Goal: Task Accomplishment & Management: Use online tool/utility

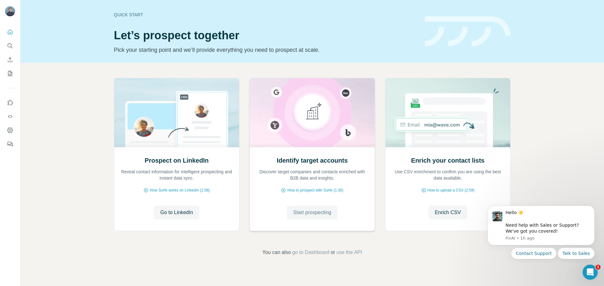
click at [321, 214] on span "Start prospecting" at bounding box center [312, 213] width 38 height 8
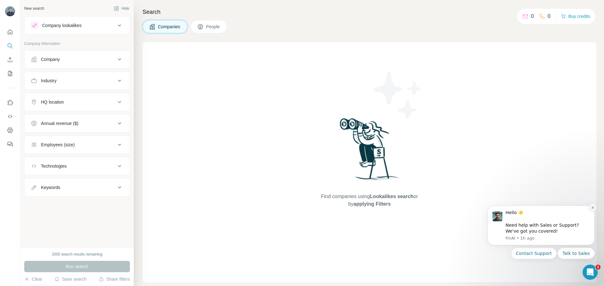
click at [589, 208] on button "Dismiss notification" at bounding box center [592, 208] width 8 height 8
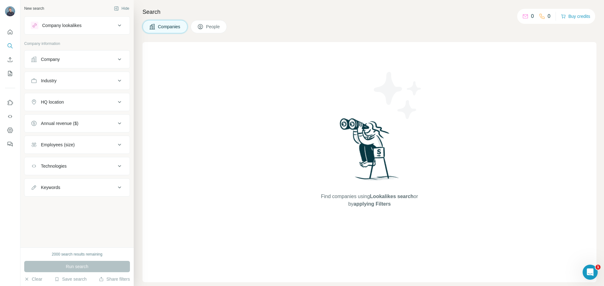
click at [300, 132] on div "Find companies using Lookalikes search or by applying Filters" at bounding box center [369, 162] width 454 height 240
click at [62, 56] on div "Company" at bounding box center [73, 59] width 85 height 6
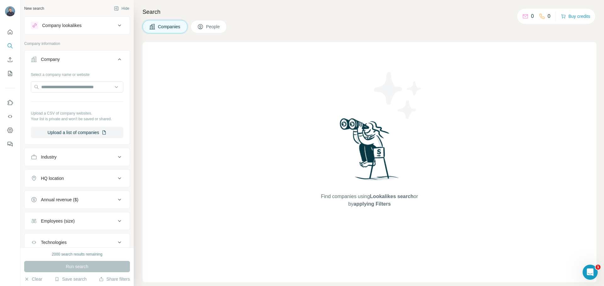
click at [81, 24] on div "Company lookalikes" at bounding box center [61, 25] width 39 height 6
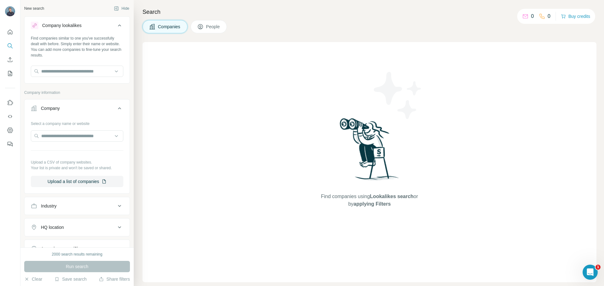
click at [80, 58] on div "Find companies similar to one you've successfully dealt with before. Simply ent…" at bounding box center [77, 59] width 105 height 47
click at [83, 72] on input "text" at bounding box center [77, 71] width 92 height 11
type input "*"
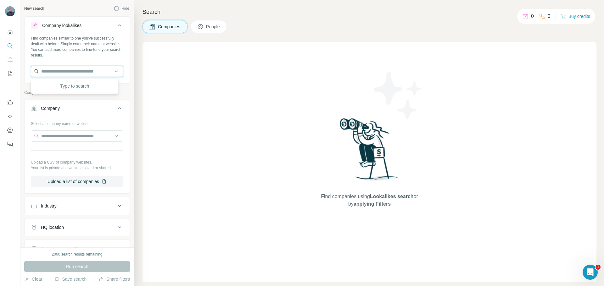
type input "*"
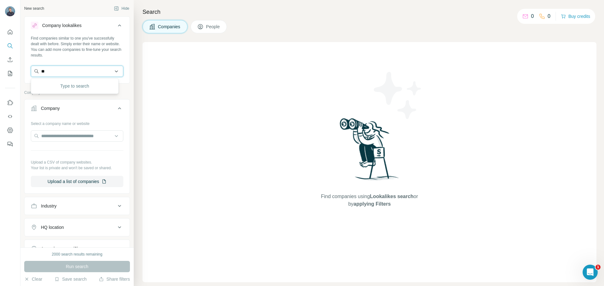
type input "*"
click at [114, 10] on button "Hide" at bounding box center [121, 8] width 24 height 9
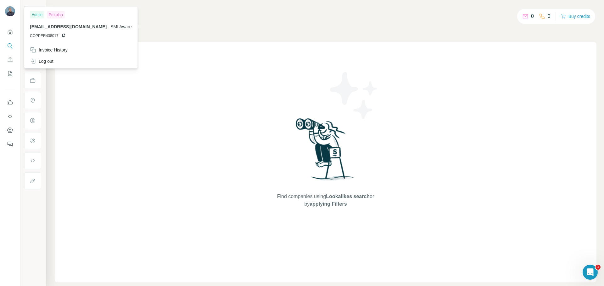
click at [11, 12] on img at bounding box center [10, 11] width 10 height 10
click at [5, 28] on div at bounding box center [10, 86] width 20 height 127
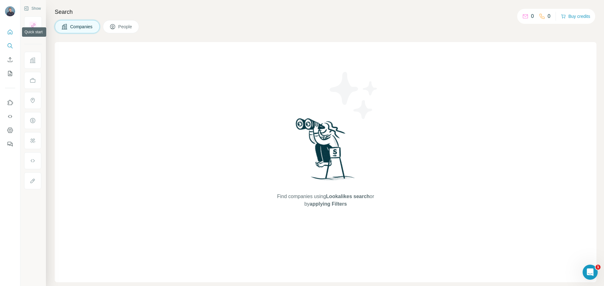
click at [7, 30] on button "Quick start" at bounding box center [10, 31] width 10 height 11
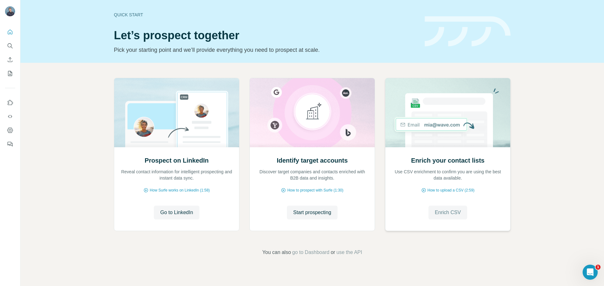
click at [445, 207] on button "Enrich CSV" at bounding box center [447, 213] width 39 height 14
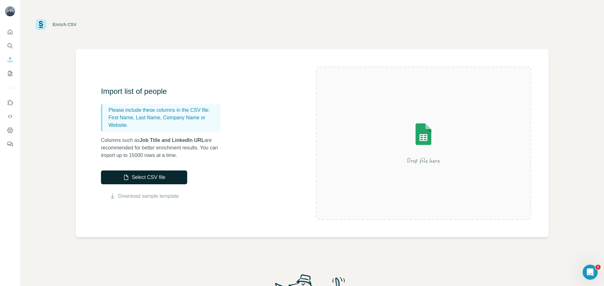
click at [158, 175] on button "Select CSV file" at bounding box center [144, 178] width 86 height 14
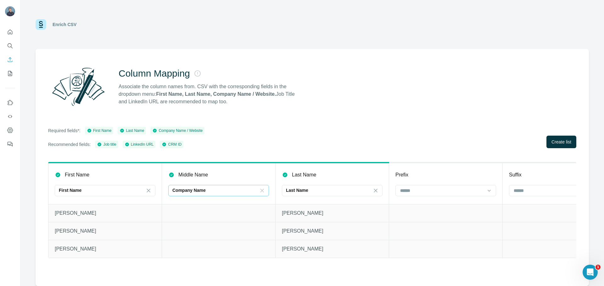
click at [261, 190] on icon at bounding box center [261, 190] width 3 height 3
click at [113, 269] on div "First Name First Name Middle Name Last Name Last Name Prefix Suffix Title Job t…" at bounding box center [312, 216] width 528 height 108
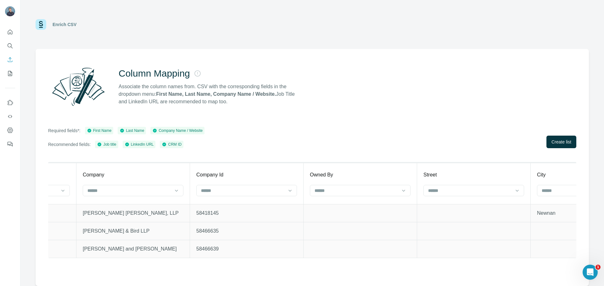
scroll to position [0, 718]
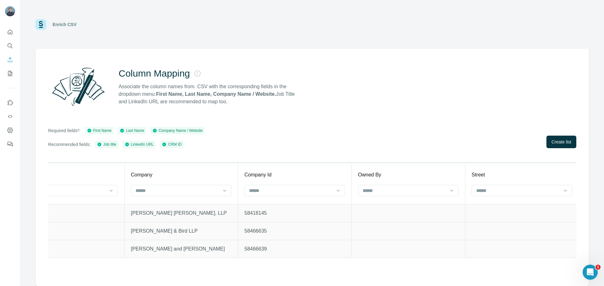
click at [165, 184] on th "Company" at bounding box center [180, 183] width 113 height 41
click at [166, 189] on input at bounding box center [177, 190] width 85 height 7
click at [168, 205] on p "Company Name" at bounding box center [152, 205] width 32 height 6
click at [194, 171] on div "Company" at bounding box center [181, 175] width 101 height 8
click at [544, 142] on div "Required fields*: First Name Last Name Company Name / Website Recommended field…" at bounding box center [312, 137] width 528 height 21
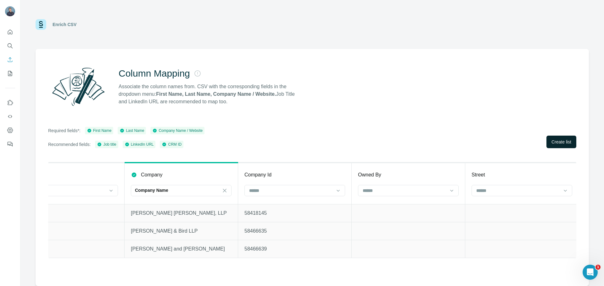
click at [552, 142] on span "Create list" at bounding box center [561, 142] width 20 height 6
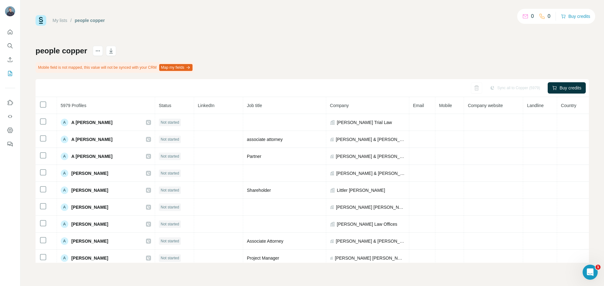
click at [182, 66] on button "Map my fields" at bounding box center [175, 67] width 33 height 7
click at [344, 81] on div "Sync all to Copper (5979) Buy credits" at bounding box center [312, 88] width 553 height 18
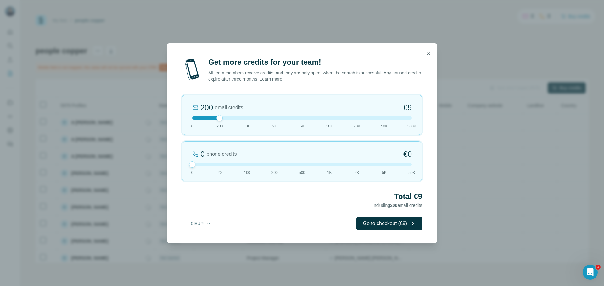
drag, startPoint x: 217, startPoint y: 164, endPoint x: 169, endPoint y: 163, distance: 47.8
click at [169, 163] on div "Get more credits for your team! All team members receive credits, and they are …" at bounding box center [302, 150] width 270 height 186
drag, startPoint x: 215, startPoint y: 117, endPoint x: 239, endPoint y: 119, distance: 23.6
click at [239, 119] on div at bounding box center [301, 118] width 219 height 3
click at [300, 117] on div at bounding box center [301, 118] width 219 height 3
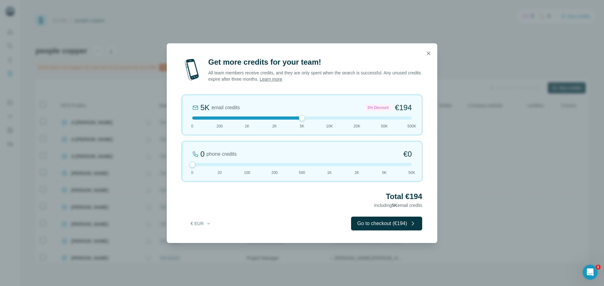
click at [326, 120] on div "5K email credits 8% Discount €194 0 200 1K 2K 5K 10K 20K 50K 500K" at bounding box center [302, 115] width 240 height 40
click at [303, 119] on div at bounding box center [301, 118] width 219 height 3
click at [325, 118] on div at bounding box center [301, 118] width 219 height 3
click at [348, 118] on div at bounding box center [301, 118] width 219 height 3
click at [326, 120] on div "20K email credits 18% Discount €693 0 200 1K 2K 5K 10K 20K 50K 500K" at bounding box center [302, 115] width 240 height 40
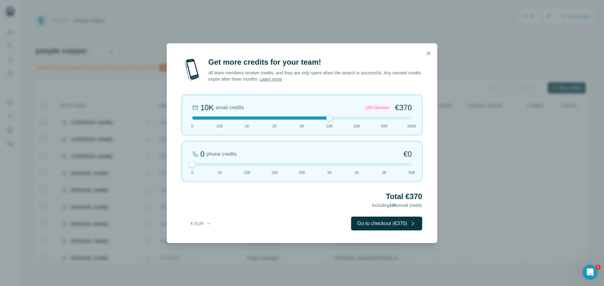
click at [301, 119] on div at bounding box center [301, 118] width 219 height 3
click at [276, 120] on div "5K email credits 8% Discount €194 0 200 1K 2K 5K 10K 20K 50K 500K" at bounding box center [302, 115] width 240 height 40
click at [303, 119] on div at bounding box center [301, 118] width 219 height 3
click at [273, 119] on div at bounding box center [301, 118] width 219 height 3
click at [428, 52] on icon "button" at bounding box center [428, 53] width 6 height 6
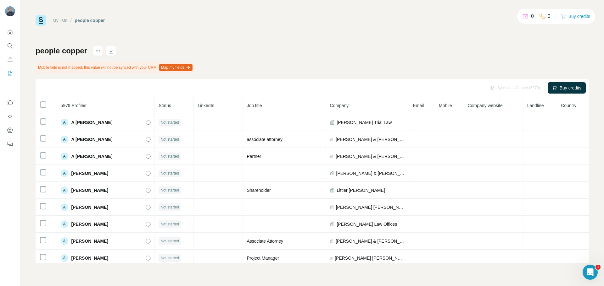
click at [326, 64] on div "people copper Mobile field is not mapped, this value will not be synced with yo…" at bounding box center [312, 154] width 553 height 217
click at [97, 52] on icon "actions" at bounding box center [98, 51] width 6 height 6
click at [510, 91] on div "Sync all to Copper (5979)" at bounding box center [514, 87] width 59 height 11
click at [505, 53] on div "people copper Mobile field is not mapped, this value will not be synced with yo…" at bounding box center [312, 154] width 553 height 217
click at [564, 17] on button "Buy credits" at bounding box center [575, 16] width 29 height 9
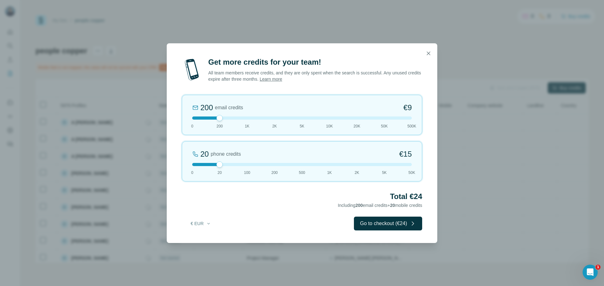
click at [274, 124] on span "2K" at bounding box center [274, 127] width 5 height 6
click at [200, 165] on div at bounding box center [301, 164] width 219 height 3
click at [295, 119] on div at bounding box center [301, 118] width 219 height 3
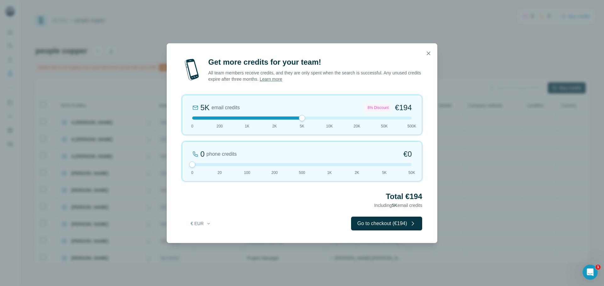
click at [281, 119] on div at bounding box center [301, 118] width 219 height 3
click at [199, 220] on button "€ EUR" at bounding box center [200, 223] width 29 height 11
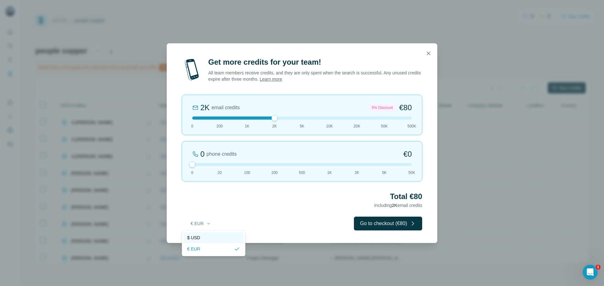
click at [206, 242] on div "$ USD" at bounding box center [213, 237] width 60 height 11
click at [275, 192] on h2 "Total $80" at bounding box center [302, 197] width 240 height 10
click at [305, 120] on div "2K email credits 5% Discount $80 0 200 1K 2K 5K 10K 20K 50K 500K" at bounding box center [302, 115] width 240 height 40
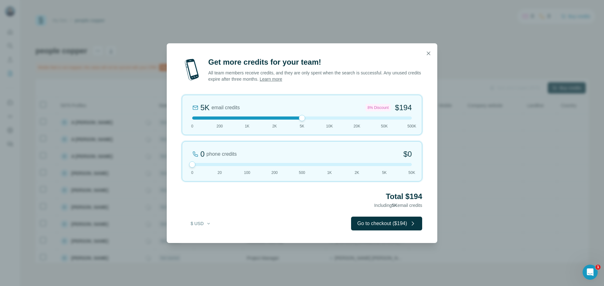
click at [283, 202] on div "Total $194 Including 5K email credits" at bounding box center [302, 201] width 240 height 18
click at [428, 54] on icon "button" at bounding box center [428, 53] width 6 height 6
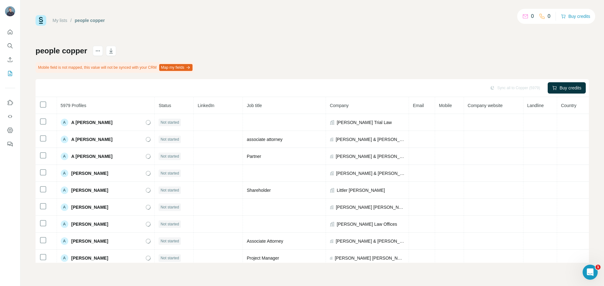
click at [224, 44] on div "My lists / people copper 0 0 Buy credits people copper Mobile field is not mapp…" at bounding box center [312, 139] width 553 height 248
click at [11, 73] on icon "My lists" at bounding box center [10, 73] width 3 height 4
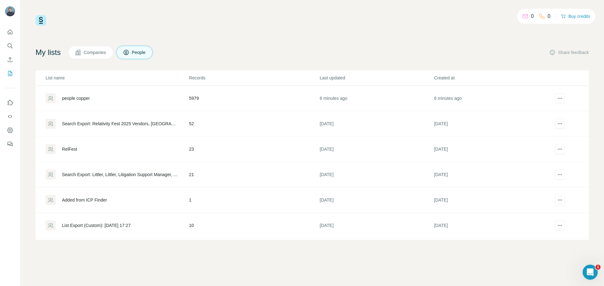
click at [99, 53] on span "Companies" at bounding box center [95, 52] width 23 height 6
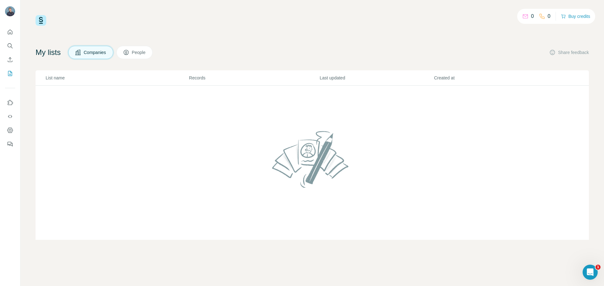
click at [80, 50] on icon at bounding box center [77, 52] width 5 height 5
click at [168, 123] on td at bounding box center [312, 163] width 553 height 155
click at [13, 34] on icon "Quick start" at bounding box center [10, 32] width 6 height 6
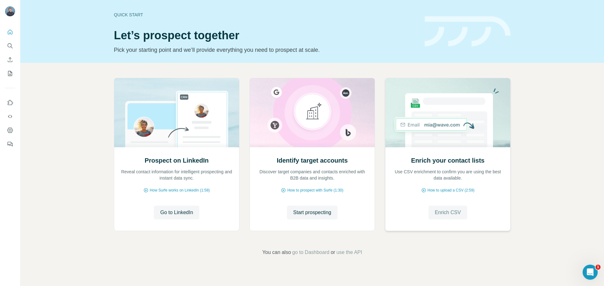
click at [450, 213] on span "Enrich CSV" at bounding box center [447, 213] width 26 height 8
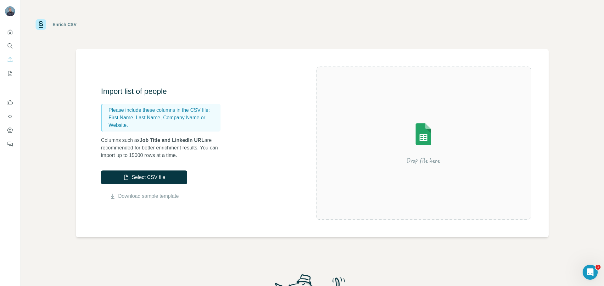
click at [158, 145] on p "Columns such as Job Title and LinkedIn URL are recommended for better enrichmen…" at bounding box center [164, 148] width 126 height 23
click at [126, 138] on p "Columns such as Job Title and LinkedIn URL are recommended for better enrichmen…" at bounding box center [164, 148] width 126 height 23
drag, startPoint x: 115, startPoint y: 138, endPoint x: 119, endPoint y: 136, distance: 4.8
click at [116, 137] on p "Columns such as Job Title and LinkedIn URL are recommended for better enrichmen…" at bounding box center [164, 148] width 126 height 23
click at [262, 139] on div "Import list of people Please include these columns in the CSV file: First Name,…" at bounding box center [208, 143] width 215 height 114
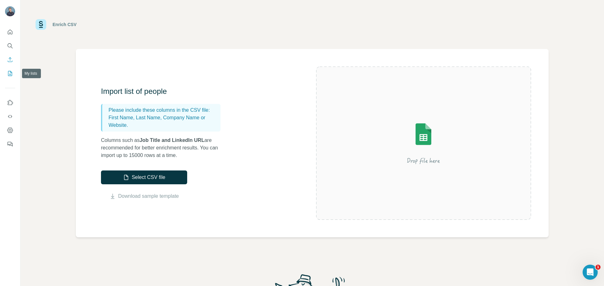
click at [10, 74] on icon "My lists" at bounding box center [10, 73] width 6 height 6
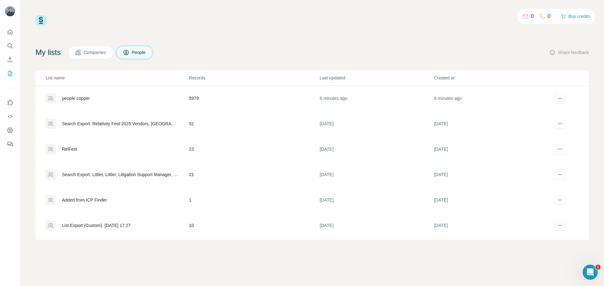
click at [99, 46] on button "Companies" at bounding box center [90, 52] width 45 height 13
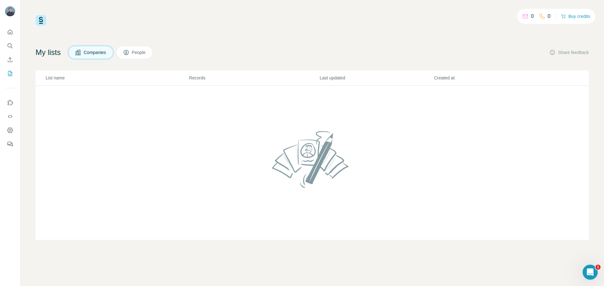
click at [98, 49] on button "Companies" at bounding box center [90, 52] width 45 height 13
drag, startPoint x: 145, startPoint y: 60, endPoint x: 142, endPoint y: 54, distance: 6.6
click at [145, 60] on div "My lists Companies People Share feedback List name Records Last updated Created…" at bounding box center [312, 143] width 553 height 194
click at [142, 54] on span "People" at bounding box center [139, 52] width 14 height 6
click at [140, 53] on span "People" at bounding box center [139, 52] width 14 height 6
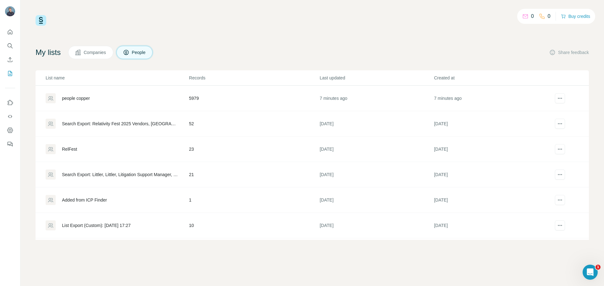
click at [80, 52] on icon at bounding box center [77, 52] width 5 height 5
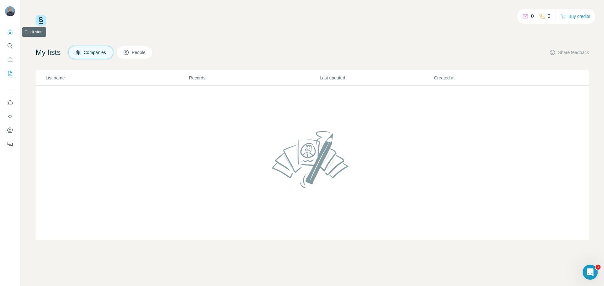
click at [10, 31] on icon "Quick start" at bounding box center [10, 32] width 6 height 6
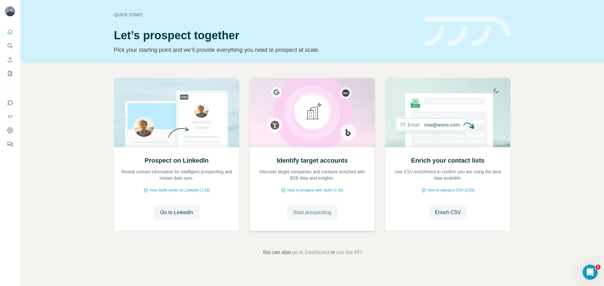
click at [311, 213] on span "Start prospecting" at bounding box center [312, 213] width 38 height 8
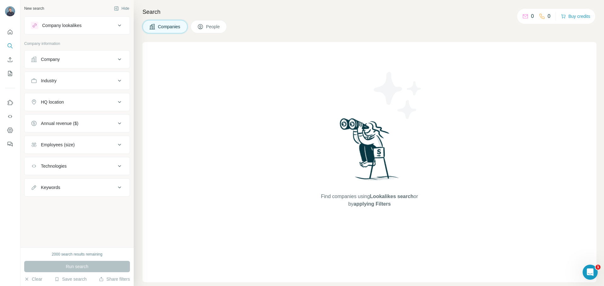
click at [92, 60] on div "Company" at bounding box center [73, 59] width 85 height 6
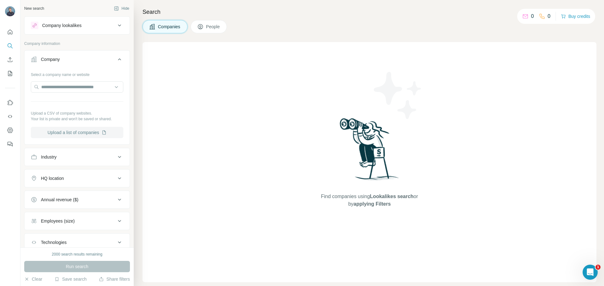
click at [80, 136] on button "Upload a list of companies" at bounding box center [77, 132] width 92 height 11
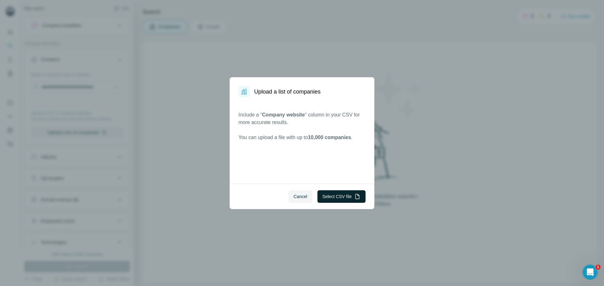
click at [339, 196] on button "Select CSV file" at bounding box center [341, 197] width 48 height 13
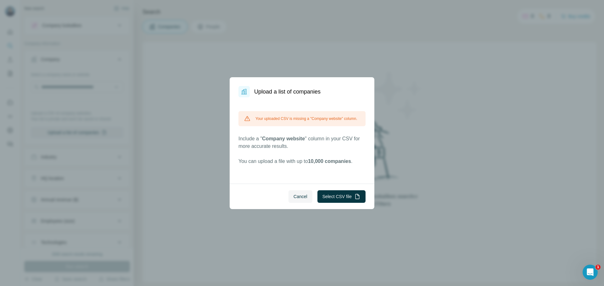
click at [299, 137] on div "Your uploaded CSV is missing a "Company website" column. Include a " Company we…" at bounding box center [301, 138] width 127 height 54
click at [293, 201] on button "Cancel" at bounding box center [300, 197] width 24 height 13
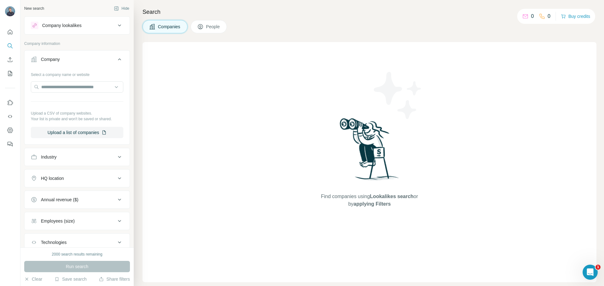
click at [269, 173] on div "Find companies using Lookalikes search or by applying Filters" at bounding box center [369, 162] width 454 height 240
click at [10, 76] on icon "My lists" at bounding box center [10, 73] width 6 height 6
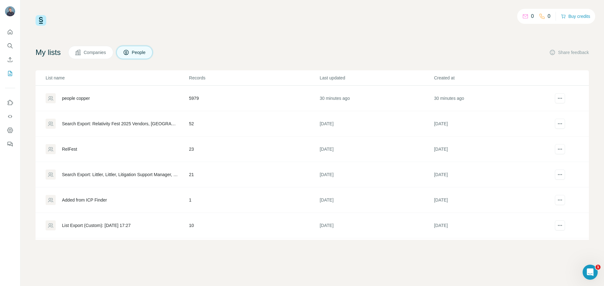
click at [96, 59] on button "Companies" at bounding box center [90, 52] width 45 height 13
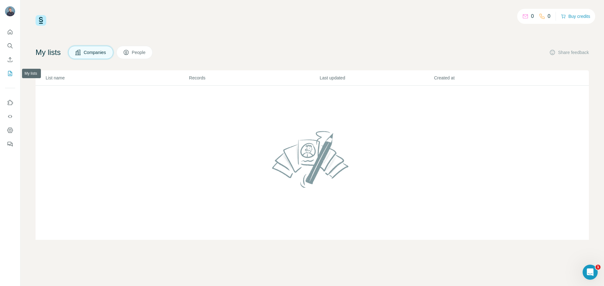
click at [7, 75] on icon "My lists" at bounding box center [10, 73] width 6 height 6
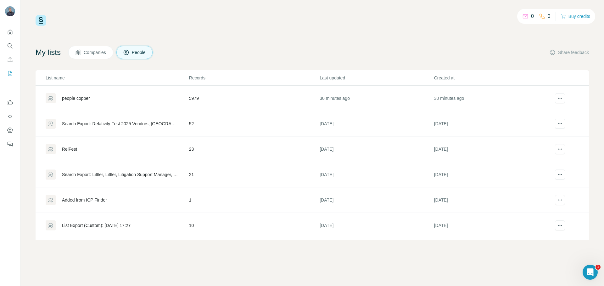
click at [81, 54] on icon at bounding box center [78, 52] width 6 height 6
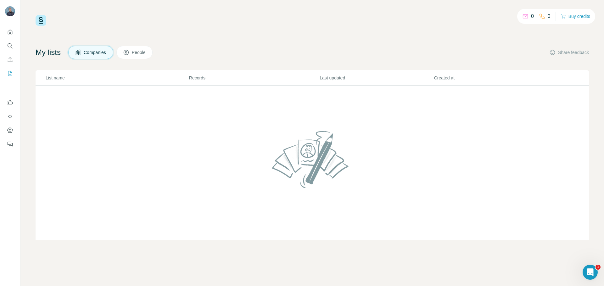
click at [496, 28] on div "0 0 Buy credits My lists Companies People Share feedback List name Records Last…" at bounding box center [312, 127] width 553 height 225
click at [7, 36] on button "Quick start" at bounding box center [10, 31] width 10 height 11
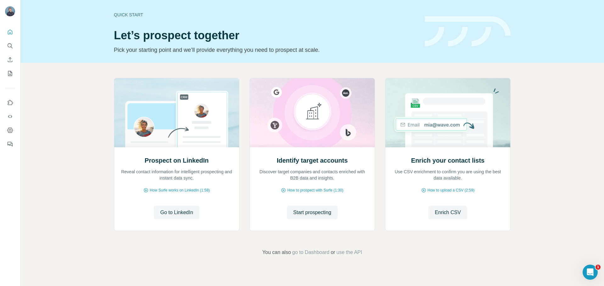
click at [11, 61] on icon "Enrich CSV" at bounding box center [10, 60] width 6 height 6
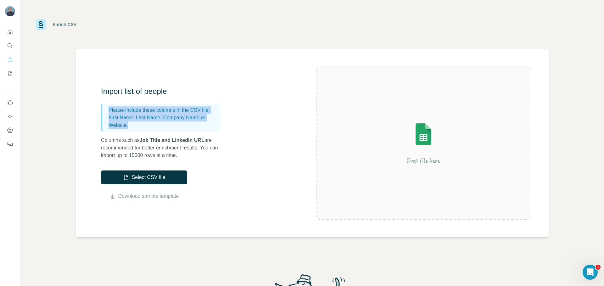
drag, startPoint x: 109, startPoint y: 109, endPoint x: 192, endPoint y: 127, distance: 84.6
click at [192, 127] on div "Please include these columns in the CSV file: First Name, Last Name, Company Na…" at bounding box center [160, 118] width 119 height 28
click at [192, 127] on p "First Name, Last Name, Company Name or Website." at bounding box center [162, 121] width 109 height 15
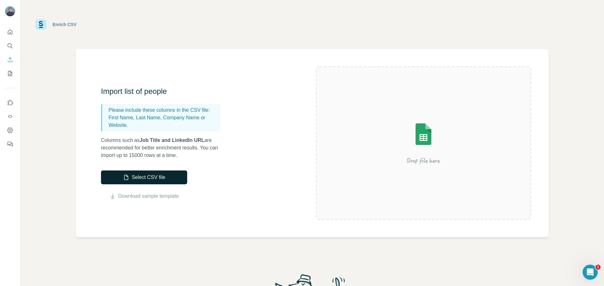
click at [141, 173] on button "Select CSV file" at bounding box center [144, 178] width 86 height 14
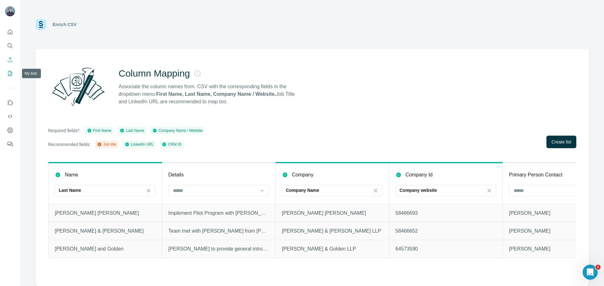
click at [13, 70] on icon "My lists" at bounding box center [10, 73] width 6 height 6
drag, startPoint x: 7, startPoint y: 30, endPoint x: 12, endPoint y: 37, distance: 8.8
click at [7, 30] on icon "Quick start" at bounding box center [10, 32] width 6 height 6
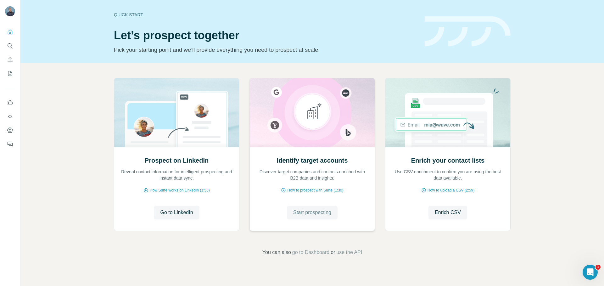
click at [322, 215] on span "Start prospecting" at bounding box center [312, 213] width 38 height 8
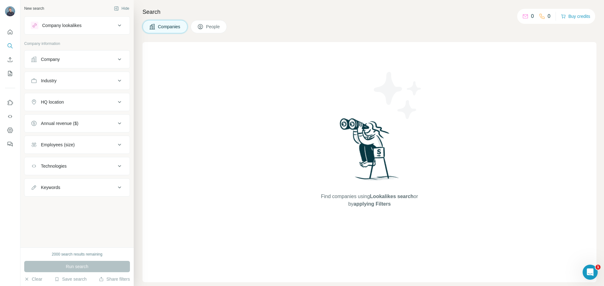
click at [68, 63] on button "Company" at bounding box center [77, 59] width 105 height 15
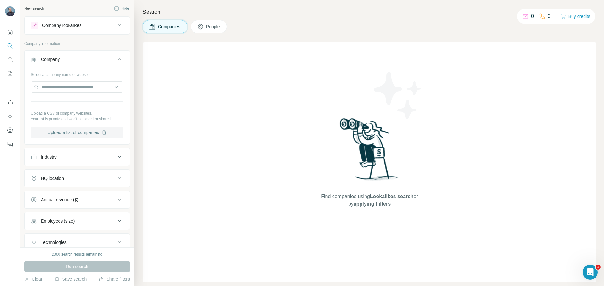
click at [66, 131] on button "Upload a list of companies" at bounding box center [77, 132] width 92 height 11
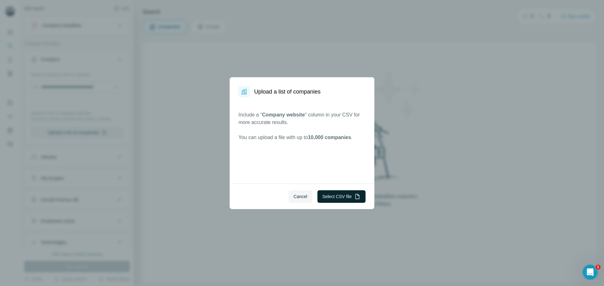
click at [332, 197] on button "Select CSV file" at bounding box center [341, 197] width 48 height 13
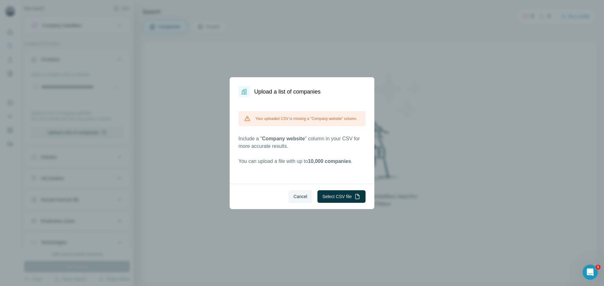
click at [328, 125] on div "Your uploaded CSV is missing a "Company website" column." at bounding box center [301, 118] width 127 height 15
click at [322, 164] on span "10,000 companies" at bounding box center [329, 161] width 43 height 5
click at [265, 161] on div "Your uploaded CSV is missing a "Company website" column. Include a " Company we…" at bounding box center [301, 138] width 127 height 54
click at [290, 198] on button "Cancel" at bounding box center [300, 197] width 24 height 13
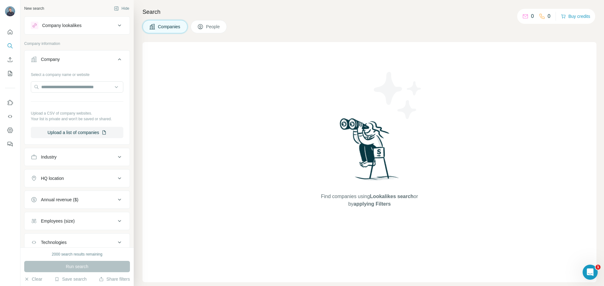
click at [217, 26] on span "People" at bounding box center [213, 27] width 14 height 6
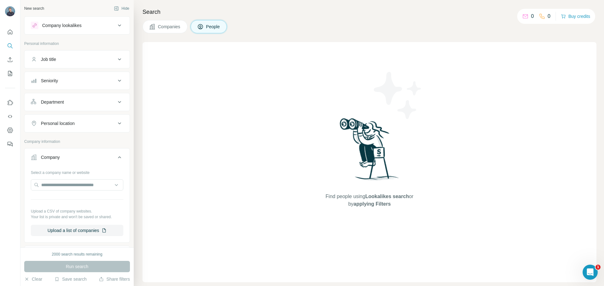
click at [87, 22] on div "Company lookalikes" at bounding box center [73, 26] width 85 height 8
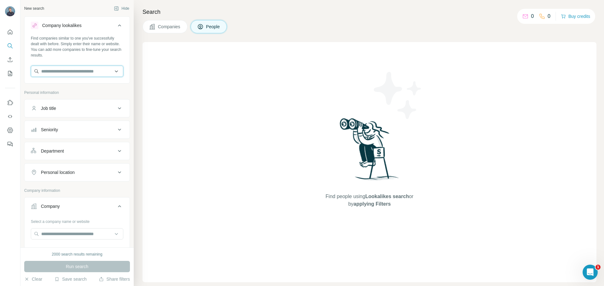
click at [68, 74] on input "text" at bounding box center [77, 71] width 92 height 11
click at [79, 149] on div "Department" at bounding box center [73, 151] width 85 height 6
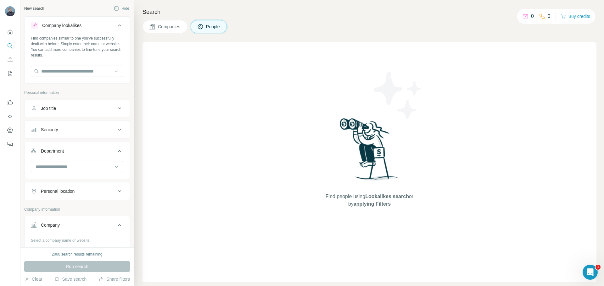
click at [73, 195] on button "Personal location" at bounding box center [77, 191] width 105 height 15
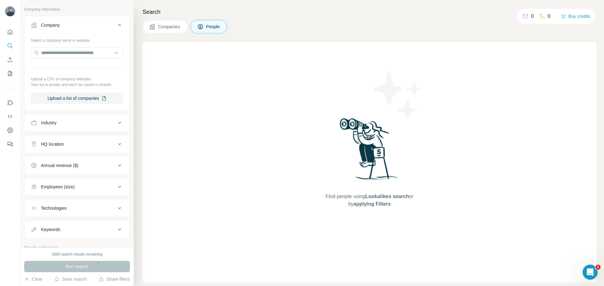
scroll to position [220, 0]
click at [81, 123] on div "Industry" at bounding box center [73, 122] width 85 height 6
click at [75, 138] on input at bounding box center [74, 137] width 78 height 7
